Goal: Task Accomplishment & Management: Complete application form

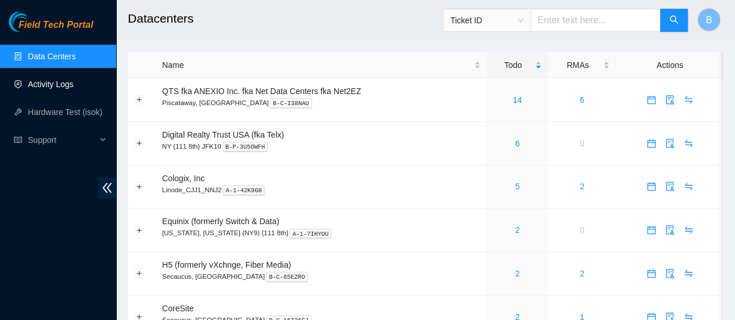
click at [69, 81] on link "Activity Logs" at bounding box center [51, 84] width 46 height 9
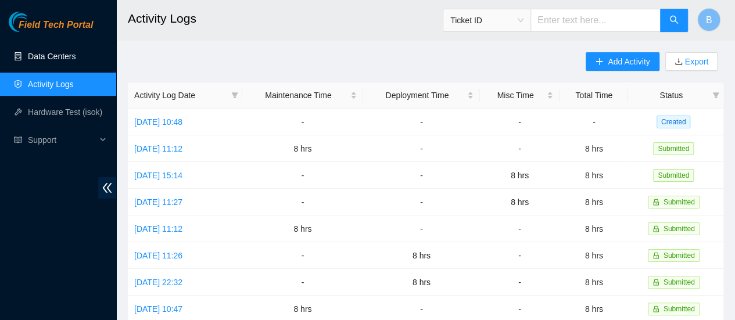
click at [51, 52] on link "Data Centers" at bounding box center [52, 56] width 48 height 9
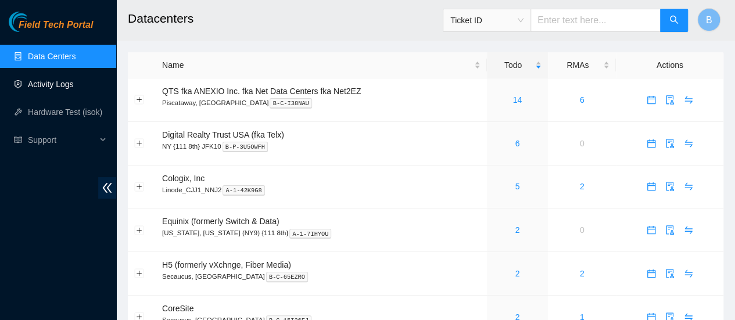
click at [67, 82] on link "Activity Logs" at bounding box center [51, 84] width 46 height 9
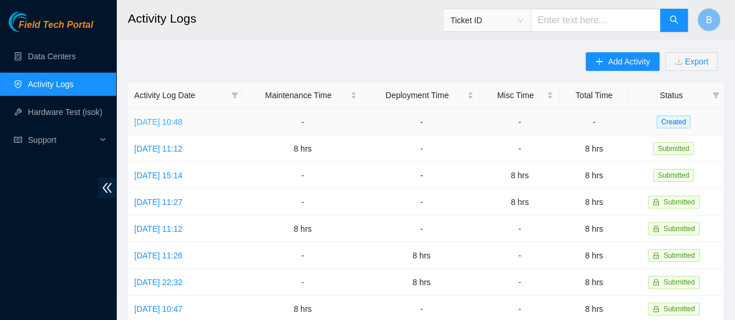
click at [182, 118] on link "[DATE] 10:48" at bounding box center [158, 121] width 48 height 9
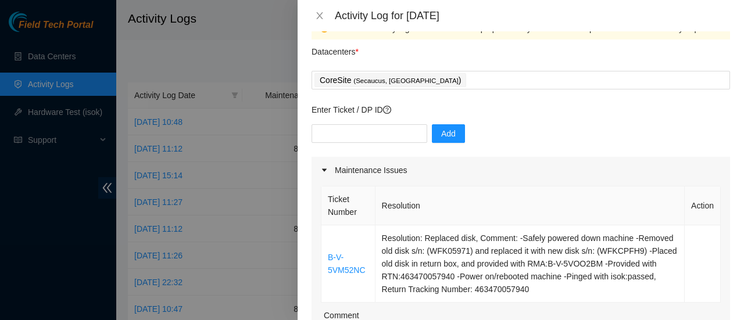
scroll to position [28, 0]
click at [341, 138] on input "text" at bounding box center [370, 133] width 116 height 19
paste input "DP75729"
type input "DP75729"
click at [443, 134] on span "Add" at bounding box center [448, 133] width 15 height 13
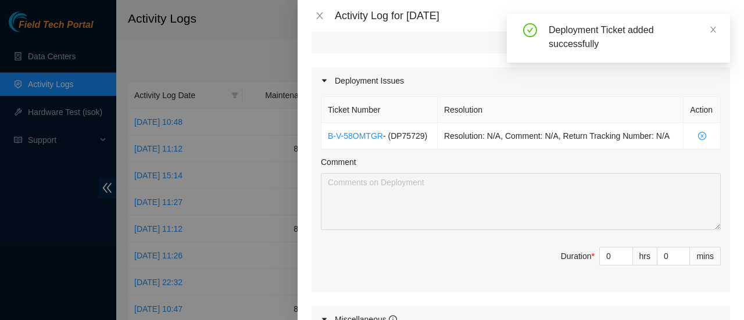
scroll to position [420, 0]
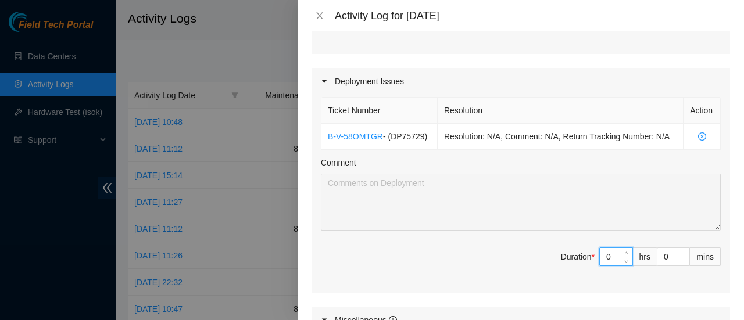
click at [608, 255] on input "0" at bounding box center [616, 256] width 33 height 17
type input "8"
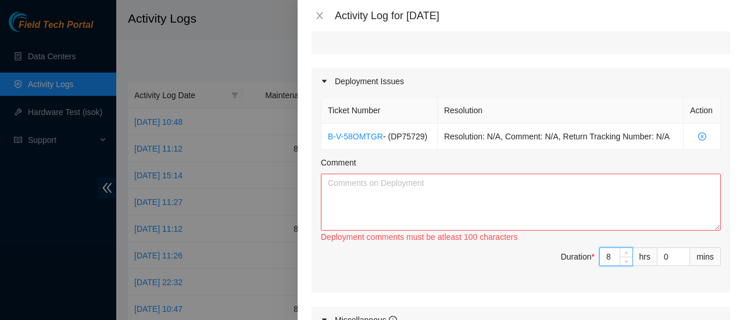
type input "8"
click at [434, 185] on textarea "Comment" at bounding box center [521, 202] width 400 height 57
paste textarea "DP75729"
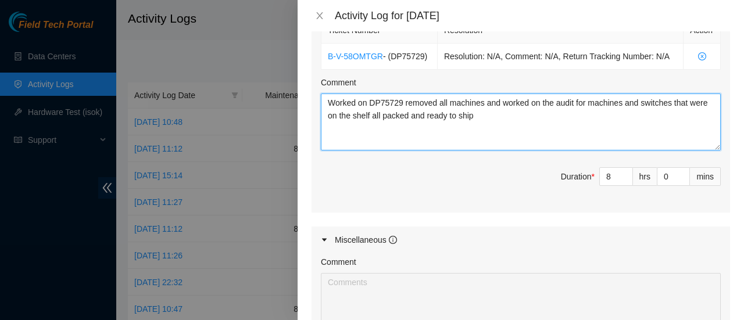
scroll to position [387, 0]
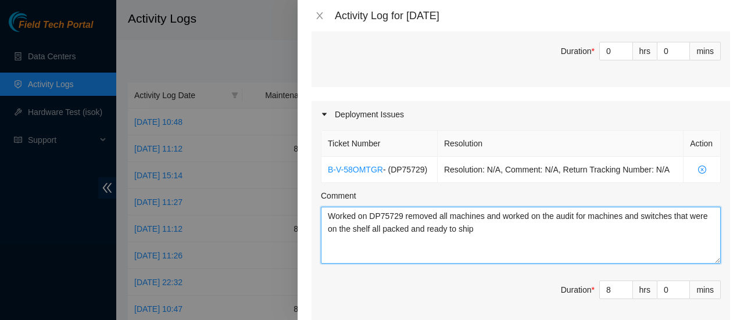
drag, startPoint x: 493, startPoint y: 236, endPoint x: 327, endPoint y: 210, distance: 168.2
click at [327, 210] on textarea "Worked on DP75729 removed all machines and worked on the audit for machines and…" at bounding box center [521, 235] width 400 height 57
click at [348, 226] on textarea "Worked on DP75729 removed all machines and worked on the audit for machines and…" at bounding box center [521, 235] width 400 height 57
drag, startPoint x: 497, startPoint y: 230, endPoint x: 321, endPoint y: 212, distance: 177.6
click at [321, 212] on textarea "Worked on DP75729 removed all machines and worked on the audit for machines and…" at bounding box center [521, 235] width 400 height 57
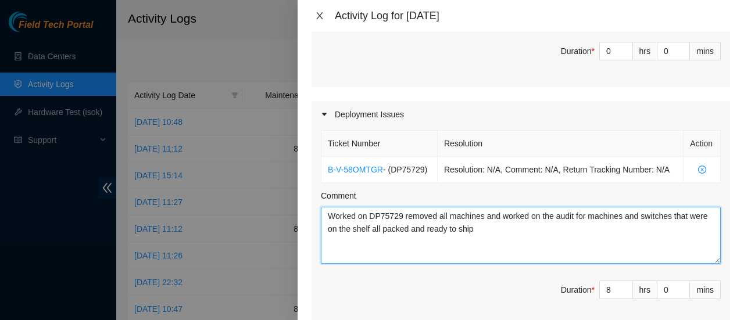
type textarea "Worked on DP75729 removed all machines and worked on the audit for machines and…"
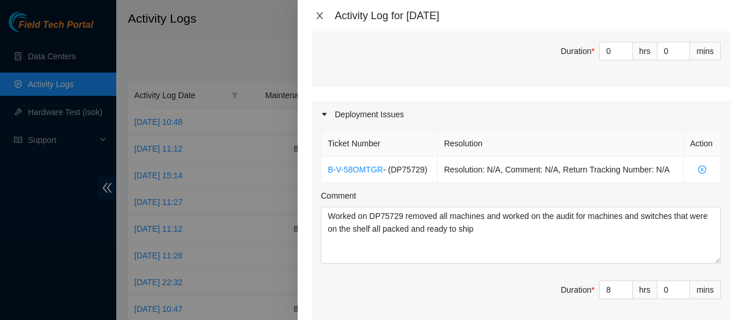
click at [319, 15] on icon "close" at bounding box center [319, 15] width 9 height 9
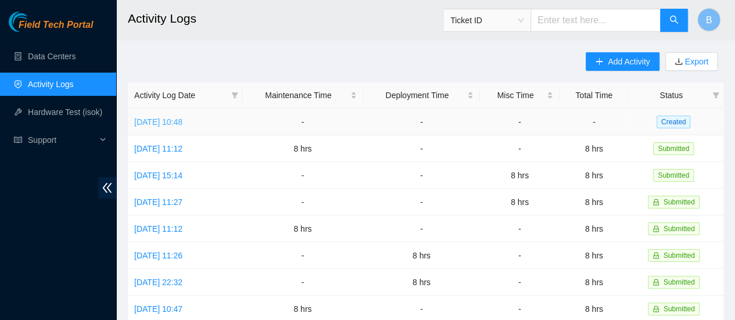
click at [182, 126] on link "Mon, 22 Sep 2025 10:48" at bounding box center [158, 121] width 48 height 9
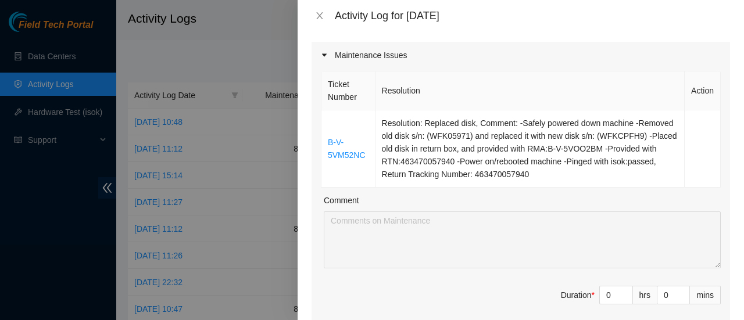
scroll to position [0, 0]
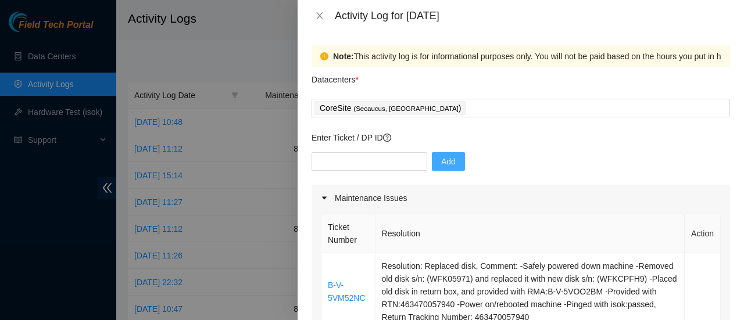
click at [443, 160] on span "Add" at bounding box center [448, 161] width 15 height 13
click at [320, 15] on icon "close" at bounding box center [319, 15] width 6 height 7
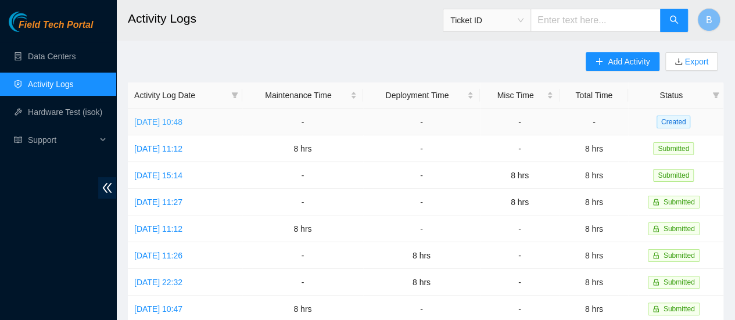
click at [182, 123] on link "Mon, 22 Sep 2025 10:48" at bounding box center [158, 121] width 48 height 9
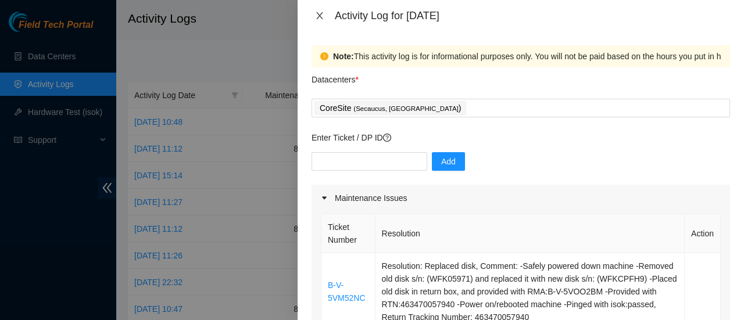
click at [324, 20] on button "Close" at bounding box center [320, 15] width 16 height 11
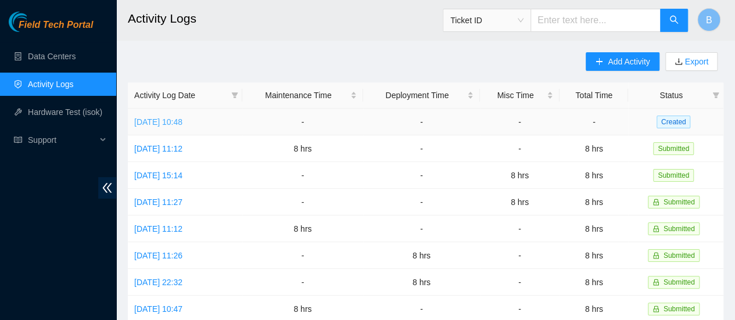
click at [182, 123] on link "Mon, 22 Sep 2025 10:48" at bounding box center [158, 121] width 48 height 9
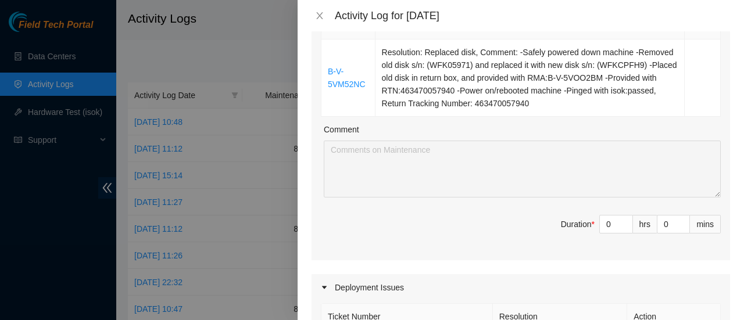
scroll to position [270, 0]
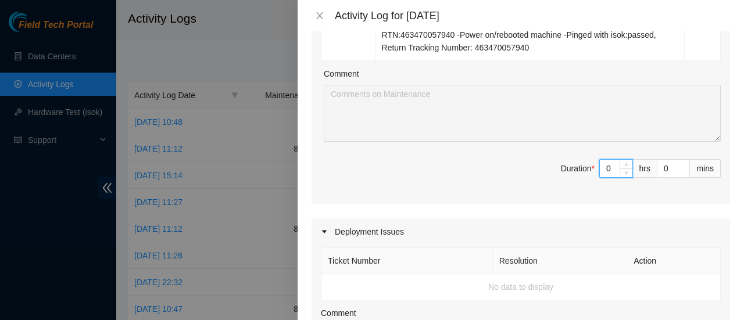
click at [608, 160] on input "0" at bounding box center [616, 168] width 33 height 17
type input "8"
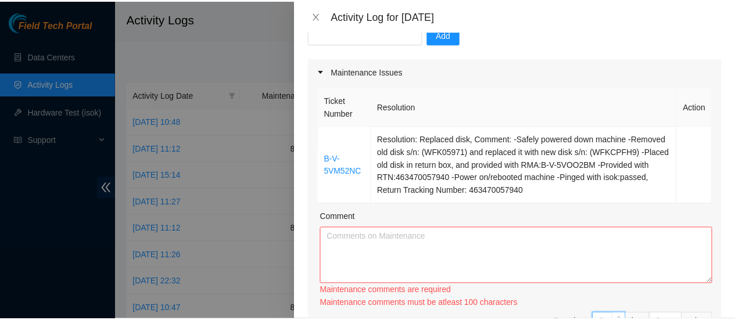
scroll to position [0, 0]
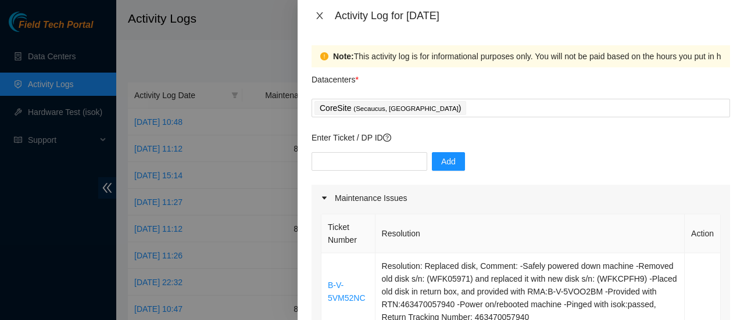
type input "8"
click at [320, 13] on icon "close" at bounding box center [319, 15] width 9 height 9
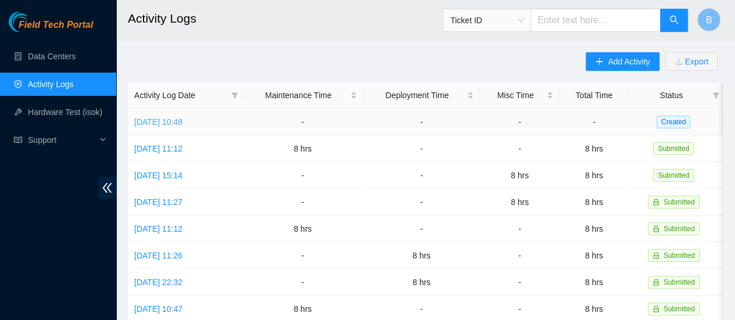
click at [182, 119] on link "Mon, 22 Sep 2025 10:48" at bounding box center [158, 121] width 48 height 9
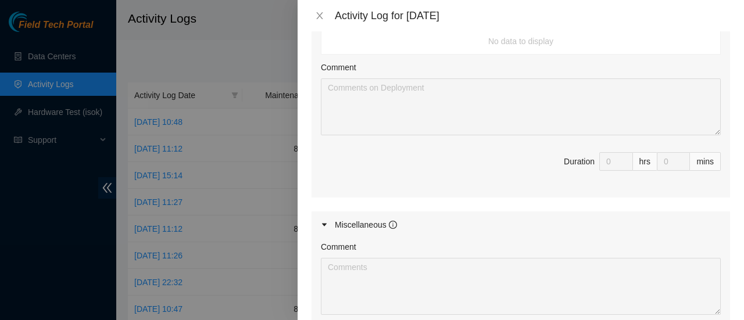
scroll to position [509, 0]
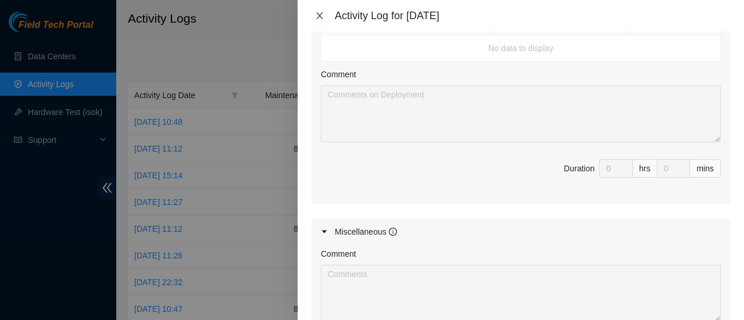
click at [318, 15] on icon "close" at bounding box center [319, 15] width 6 height 7
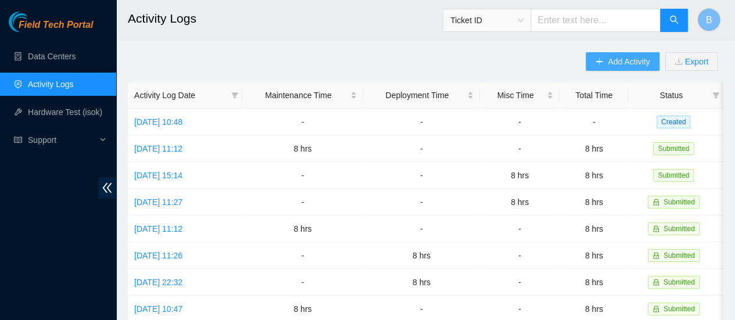
click at [624, 59] on span "Add Activity" at bounding box center [629, 61] width 42 height 13
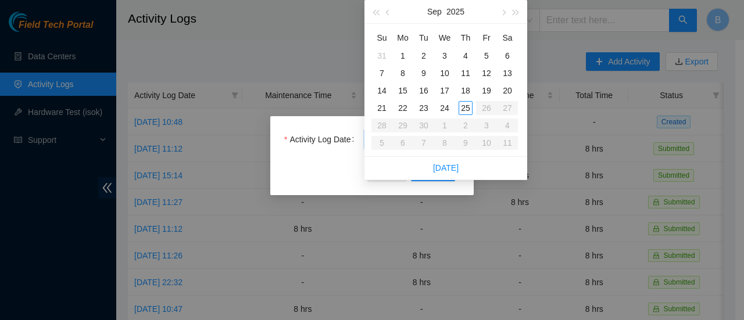
click at [428, 137] on body "Field Tech Portal Data Centers Activity Logs Hardware Test (isok) Support Activ…" at bounding box center [367, 160] width 735 height 320
type input "2025-09-23"
click at [417, 109] on div "23" at bounding box center [424, 108] width 14 height 14
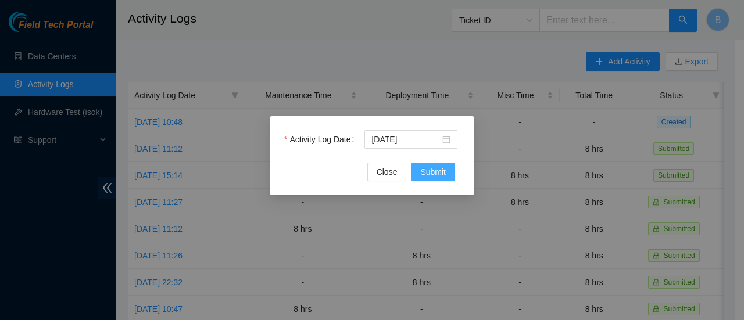
click at [429, 175] on span "Submit" at bounding box center [433, 172] width 26 height 13
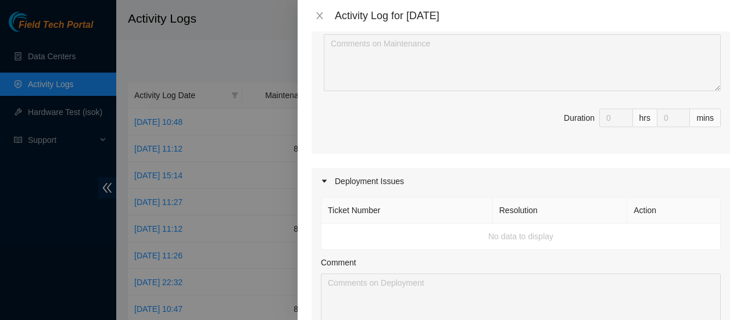
scroll to position [0, 0]
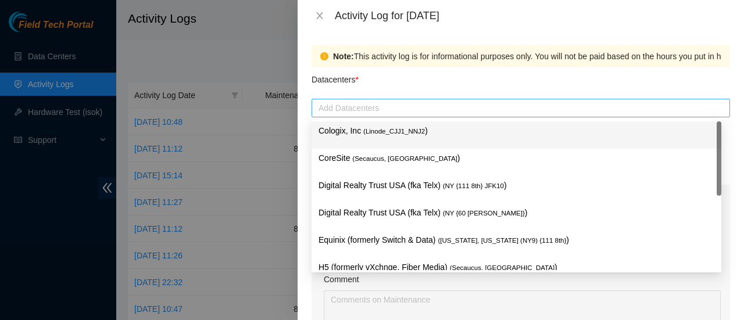
click at [418, 109] on div at bounding box center [520, 108] width 413 height 14
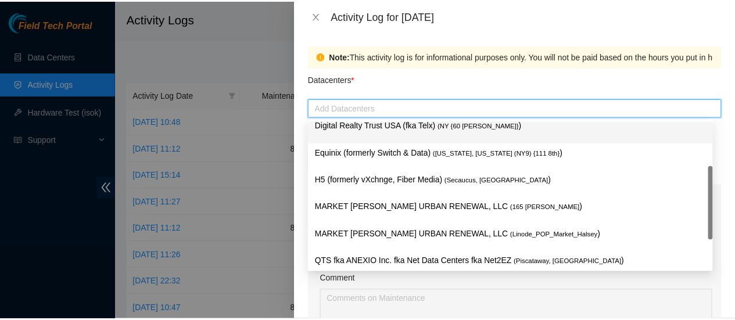
scroll to position [94, 0]
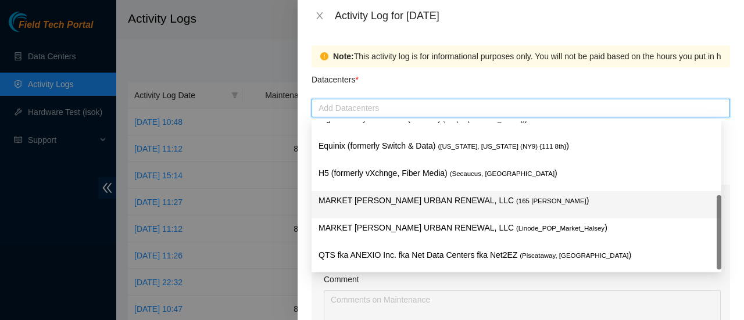
click at [427, 202] on p "MARKET HALSEY URBAN RENEWAL, LLC ( 165 Halsey )" at bounding box center [516, 200] width 396 height 13
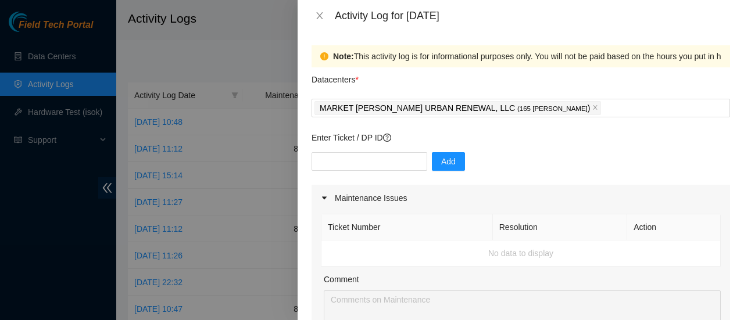
click at [451, 77] on div "Datacenters *" at bounding box center [521, 82] width 418 height 31
click at [314, 14] on button "Close" at bounding box center [320, 15] width 16 height 11
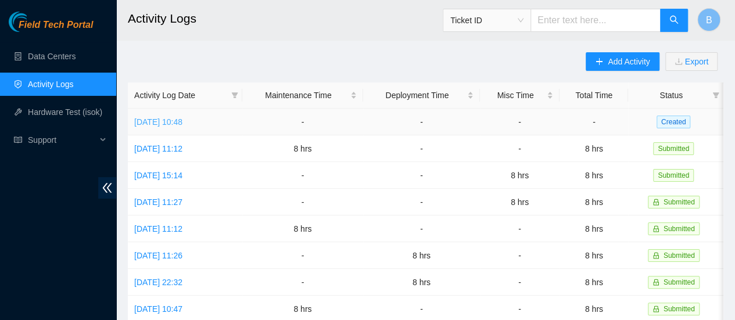
click at [180, 123] on link "Mon, 22 Sep 2025 10:48" at bounding box center [158, 121] width 48 height 9
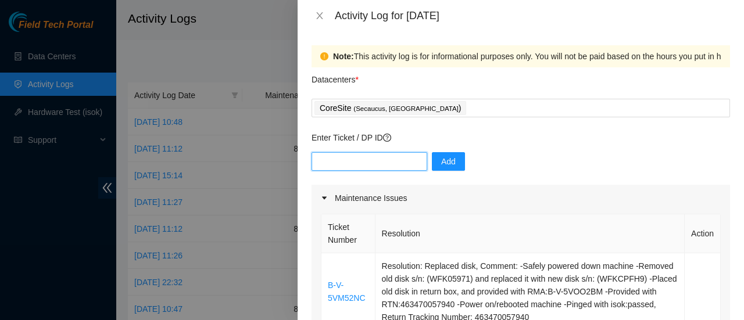
click at [360, 161] on input "text" at bounding box center [370, 161] width 116 height 19
paste input "DP75729"
type input "DP75729"
click at [449, 162] on button "Add" at bounding box center [448, 161] width 33 height 19
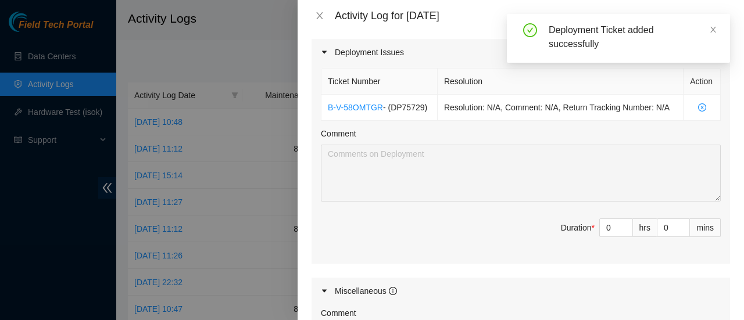
scroll to position [449, 0]
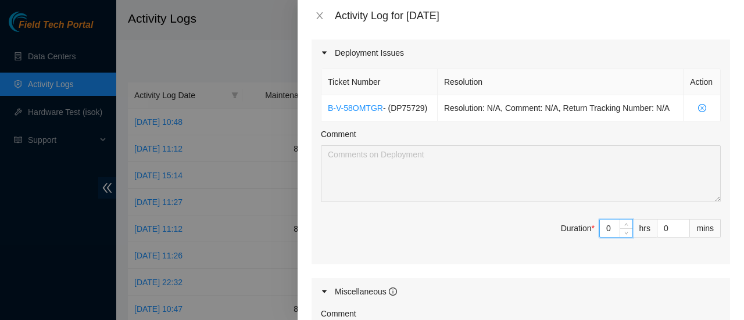
click at [600, 224] on input "0" at bounding box center [616, 228] width 33 height 17
type input "8"
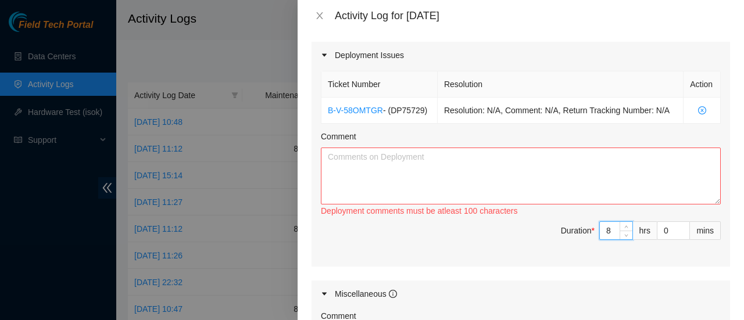
scroll to position [447, 0]
type input "8"
click at [445, 172] on textarea "Comment" at bounding box center [521, 175] width 400 height 57
paste textarea "Worked on DP75729 removed all machines and worked on the audit for machines and…"
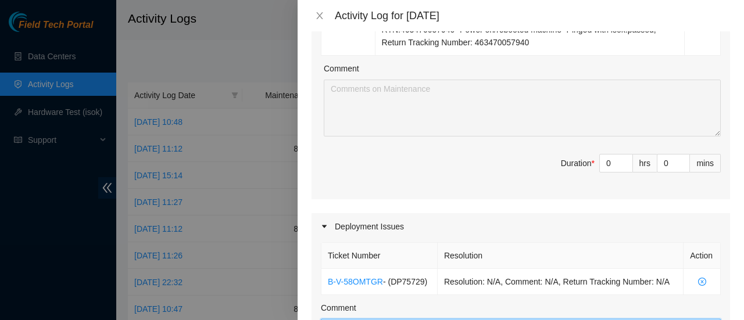
scroll to position [214, 0]
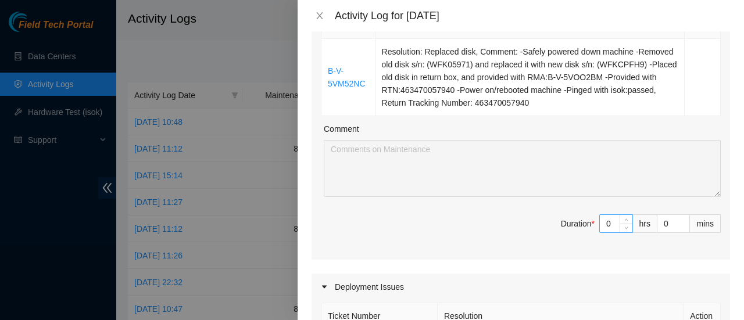
type textarea "Worked on DP75729 removed all machines and worked on the audit for machines and…"
click at [606, 219] on input "0" at bounding box center [616, 223] width 33 height 17
type input "1"
type input "9"
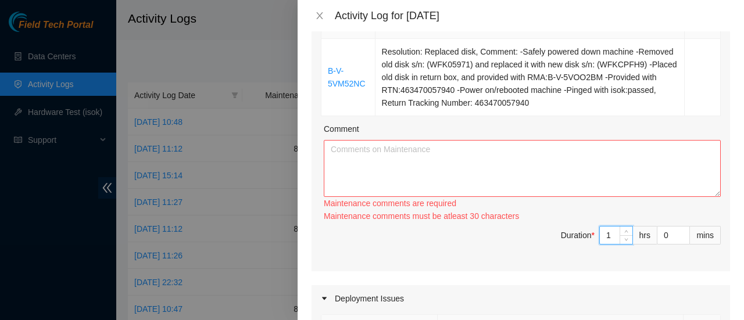
type input "1"
click at [417, 262] on div "Ticket Number Resolution Action B-V-5VM52NC Resolution: Replaced disk, Comment:…" at bounding box center [521, 134] width 418 height 274
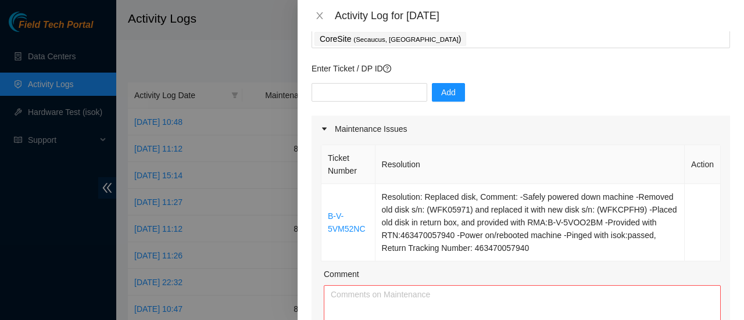
scroll to position [68, 0]
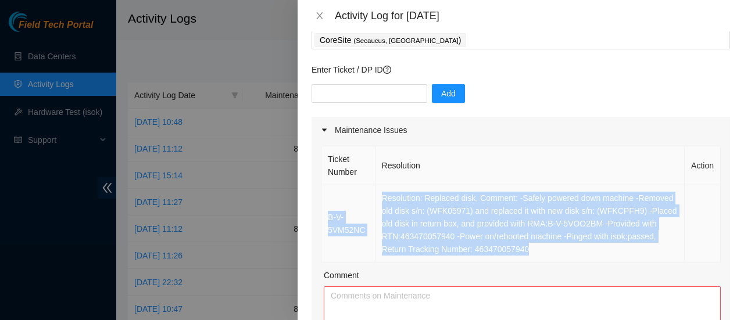
drag, startPoint x: 536, startPoint y: 252, endPoint x: 327, endPoint y: 211, distance: 213.1
click at [327, 211] on tr "B-V-5VM52NC Resolution: Replaced disk, Comment: -Safely powered down machine -R…" at bounding box center [520, 223] width 399 height 77
copy tr "B-V-5VM52NC Resolution: Replaced disk, Comment: -Safely powered down machine -R…"
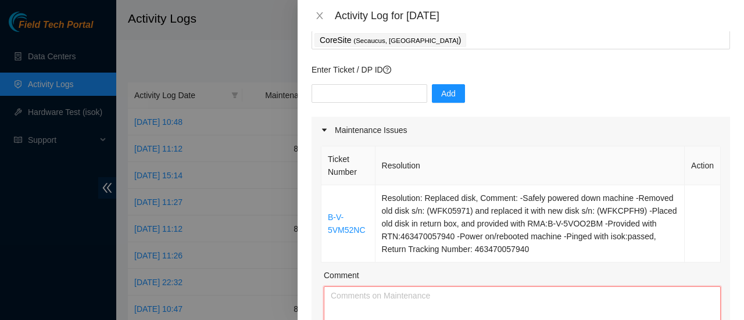
click at [393, 302] on textarea "Comment" at bounding box center [522, 315] width 397 height 57
paste textarea "B-V-5VM52NC Resolution: Replaced disk, Comment: -Safely powered down machine -R…"
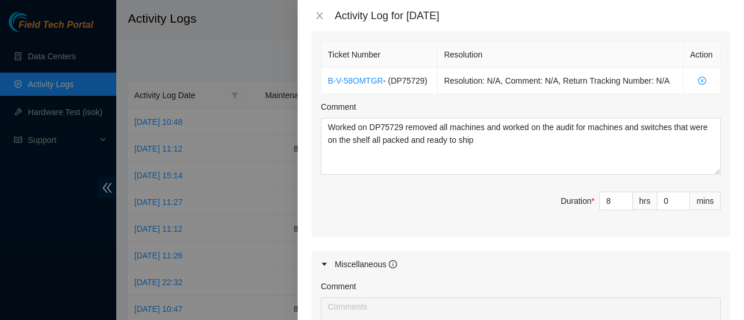
scroll to position [475, 0]
type textarea "B-V-5VM52NC Resolution: Replaced disk, Comment: -Safely powered down machine -R…"
drag, startPoint x: 606, startPoint y: 199, endPoint x: 580, endPoint y: 199, distance: 26.2
click at [580, 199] on span "Duration * 8 hrs 0 mins" at bounding box center [521, 208] width 400 height 33
type input "1"
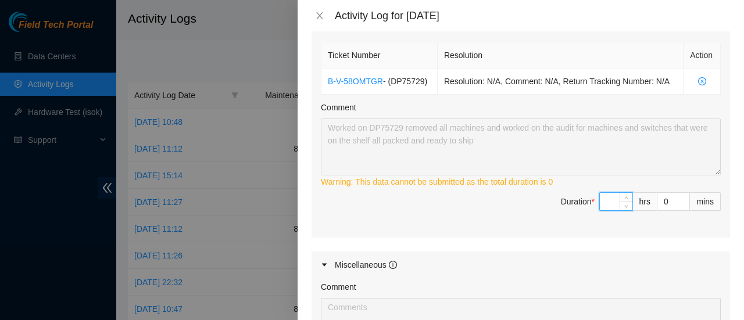
type input "7"
type input "8"
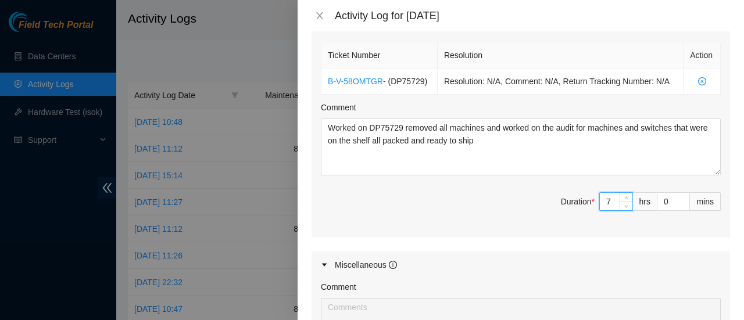
type input "7"
click at [430, 194] on span "Duration * 7 hrs 0 mins" at bounding box center [521, 208] width 400 height 33
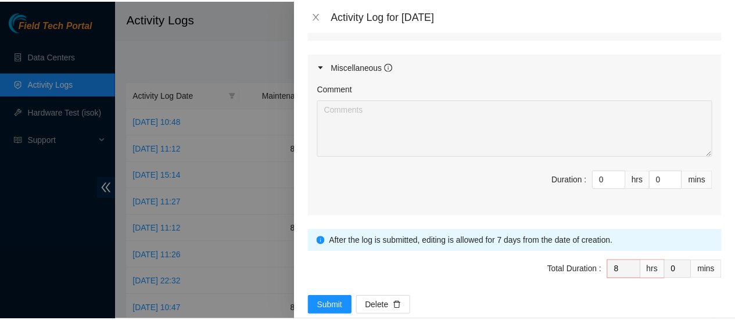
scroll to position [693, 0]
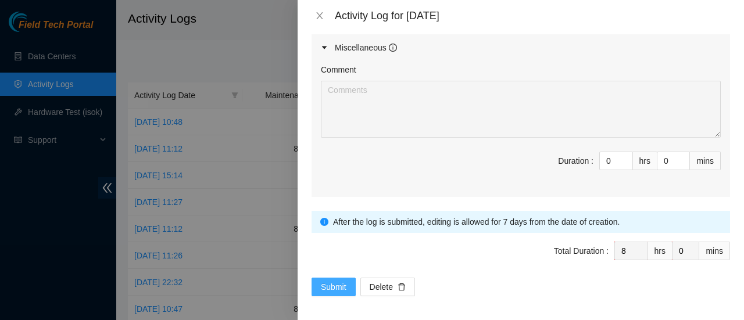
click at [325, 281] on span "Submit" at bounding box center [334, 287] width 26 height 13
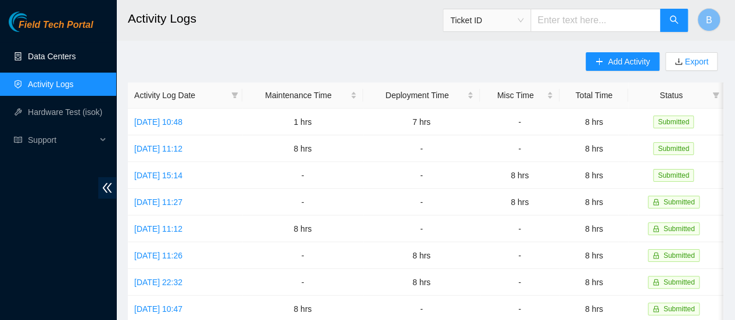
click at [62, 55] on link "Data Centers" at bounding box center [52, 56] width 48 height 9
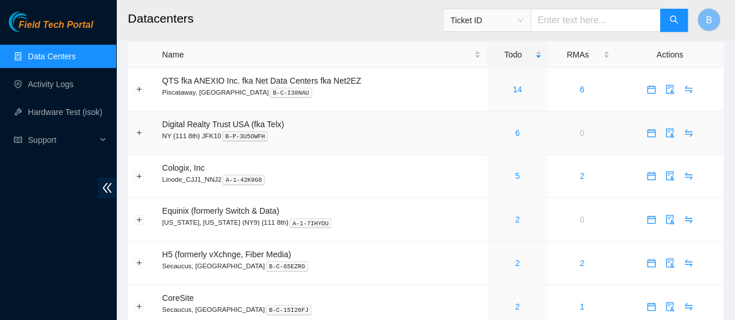
scroll to position [13, 0]
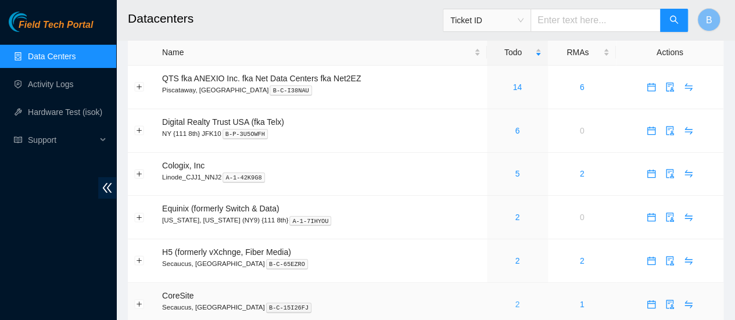
click at [517, 307] on link "2" at bounding box center [517, 304] width 5 height 9
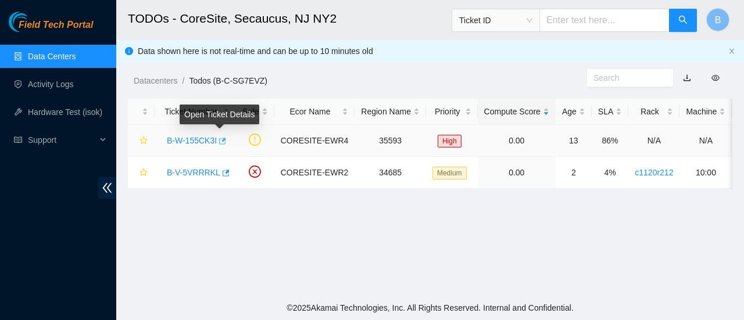
click at [221, 141] on icon "button" at bounding box center [221, 141] width 8 height 8
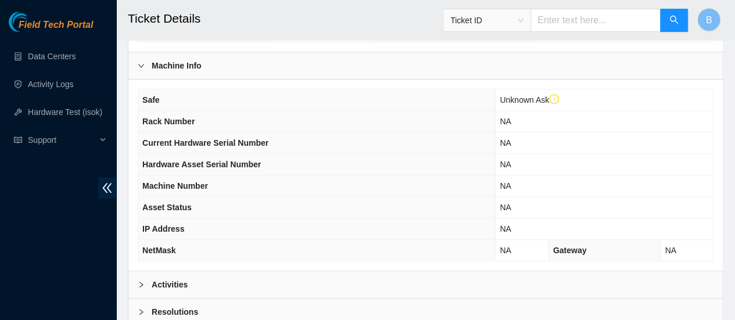
scroll to position [384, 0]
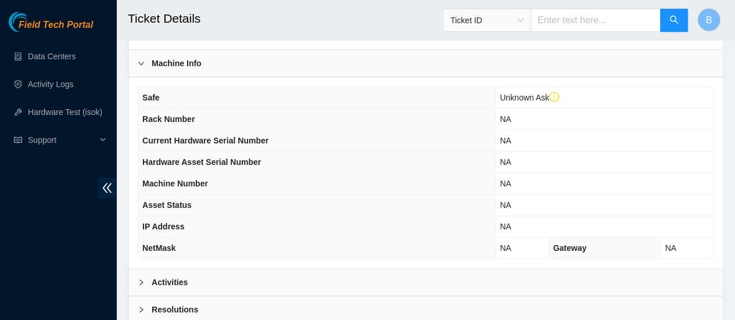
click at [171, 281] on b "Activities" at bounding box center [170, 282] width 36 height 13
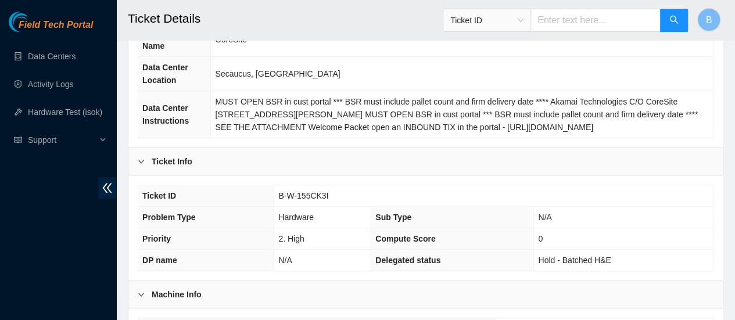
scroll to position [111, 0]
